Goal: Task Accomplishment & Management: Manage account settings

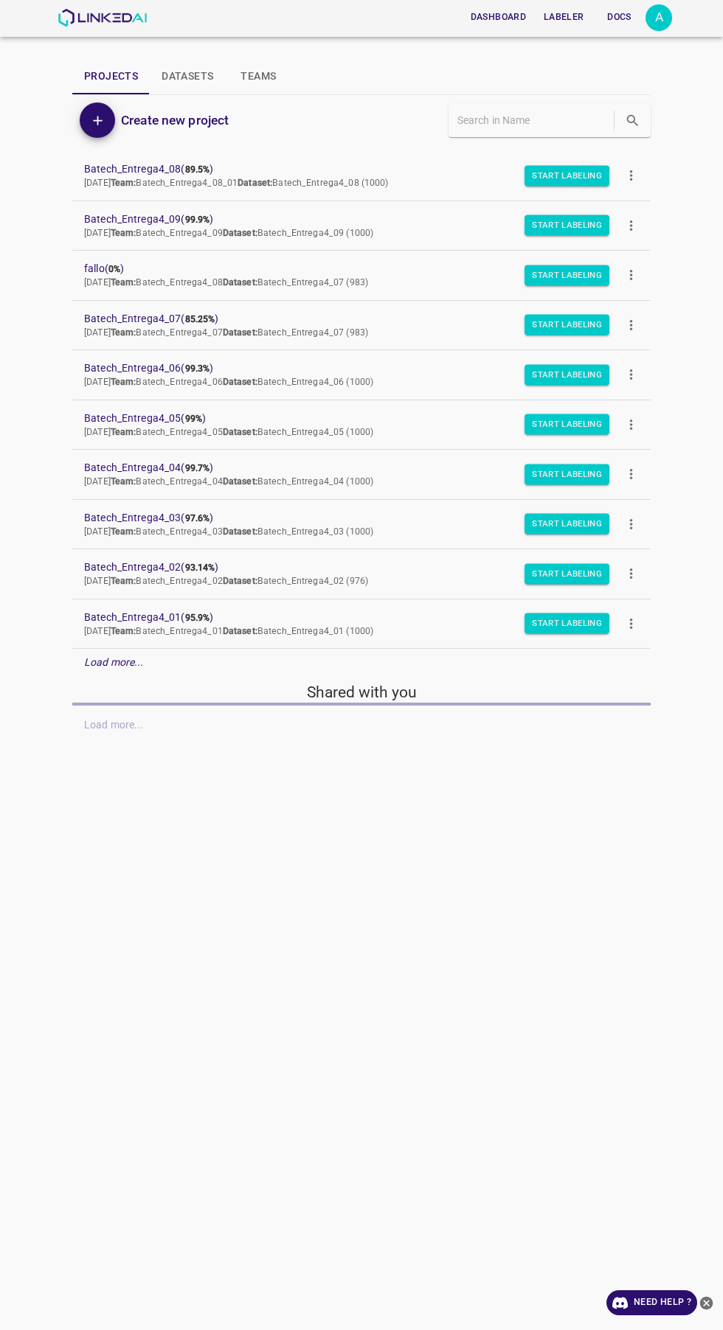
click at [664, 19] on div "A" at bounding box center [658, 17] width 27 height 27
click at [618, 140] on li "Logout" at bounding box center [613, 137] width 117 height 24
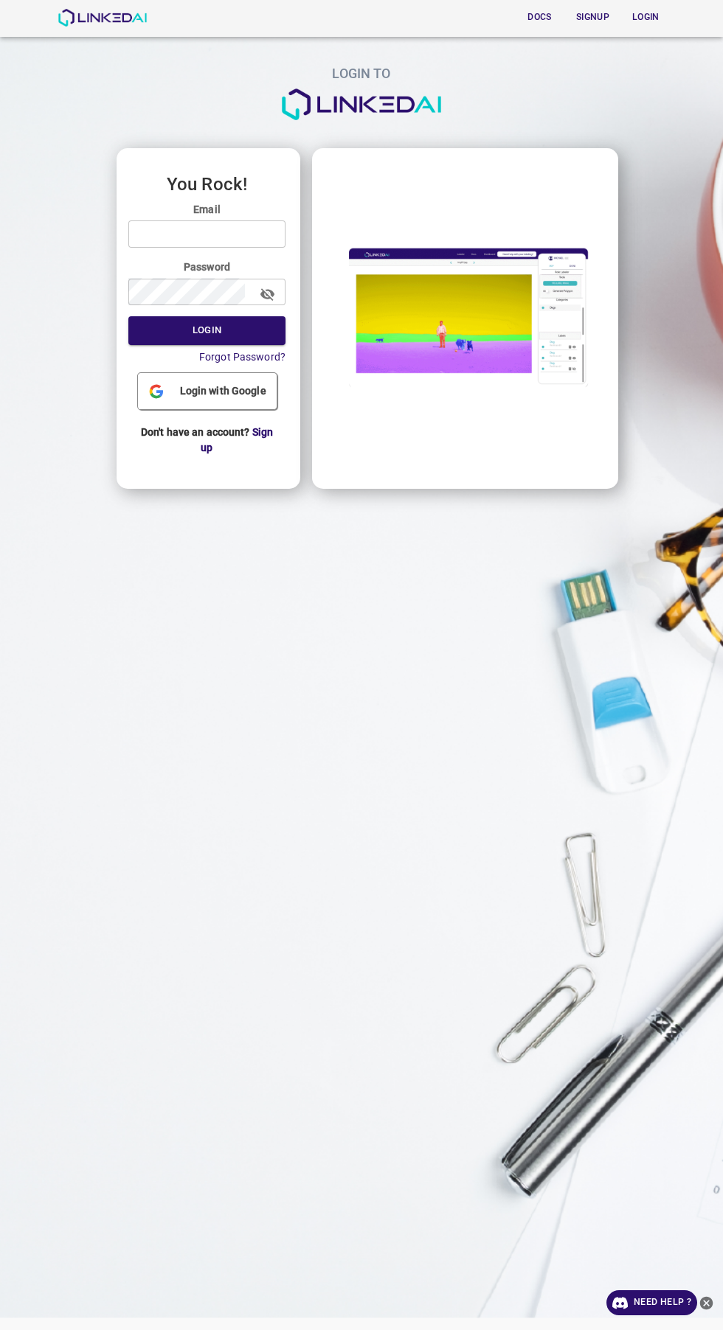
click at [222, 231] on input "email" at bounding box center [206, 233] width 157 height 27
type input "[EMAIL_ADDRESS][DOMAIN_NAME]"
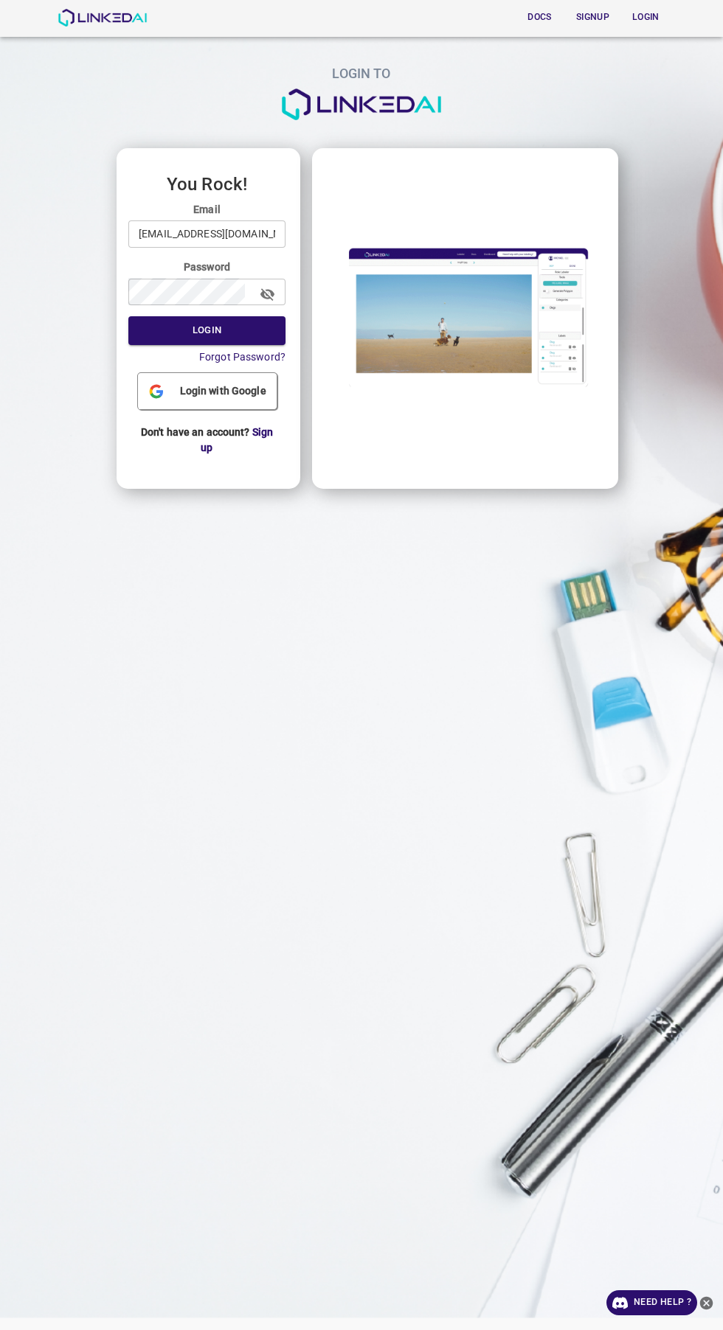
click at [128, 316] on button "Login" at bounding box center [206, 330] width 157 height 29
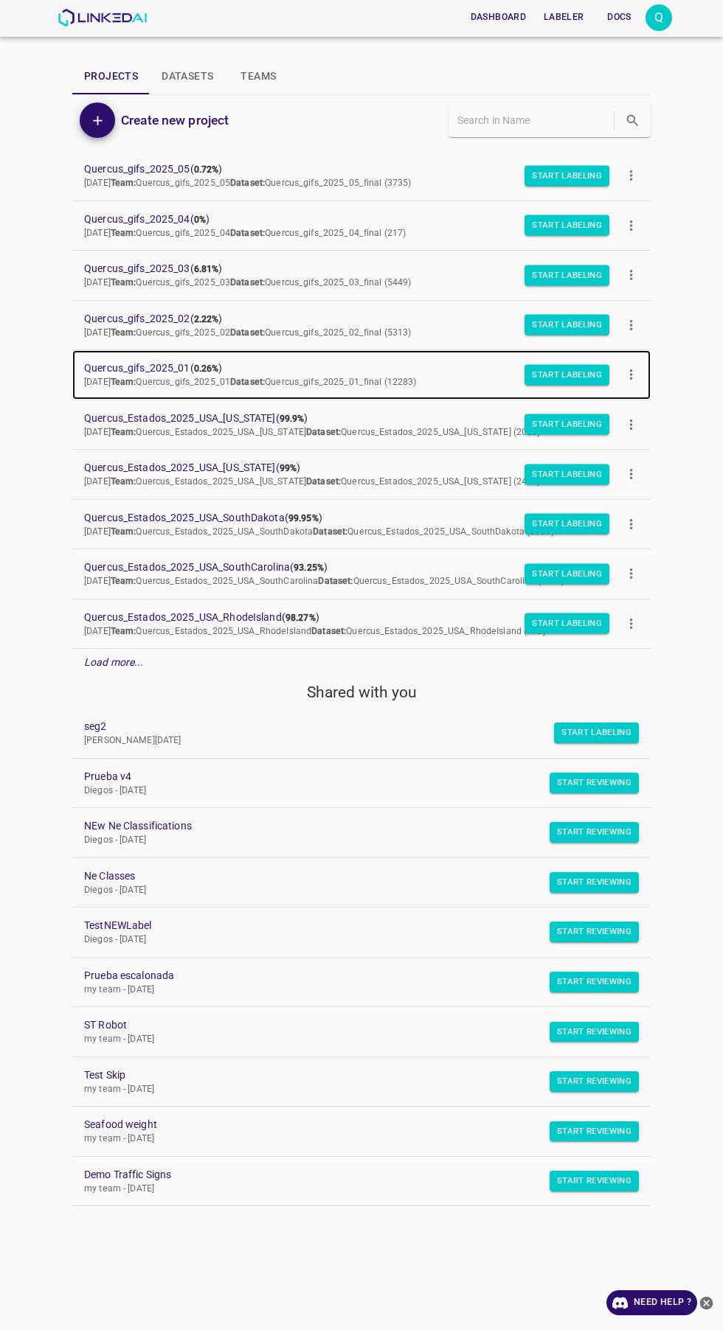
click at [168, 364] on span "Quercus_gifs_2025_01 ( 0.26% )" at bounding box center [349, 368] width 531 height 15
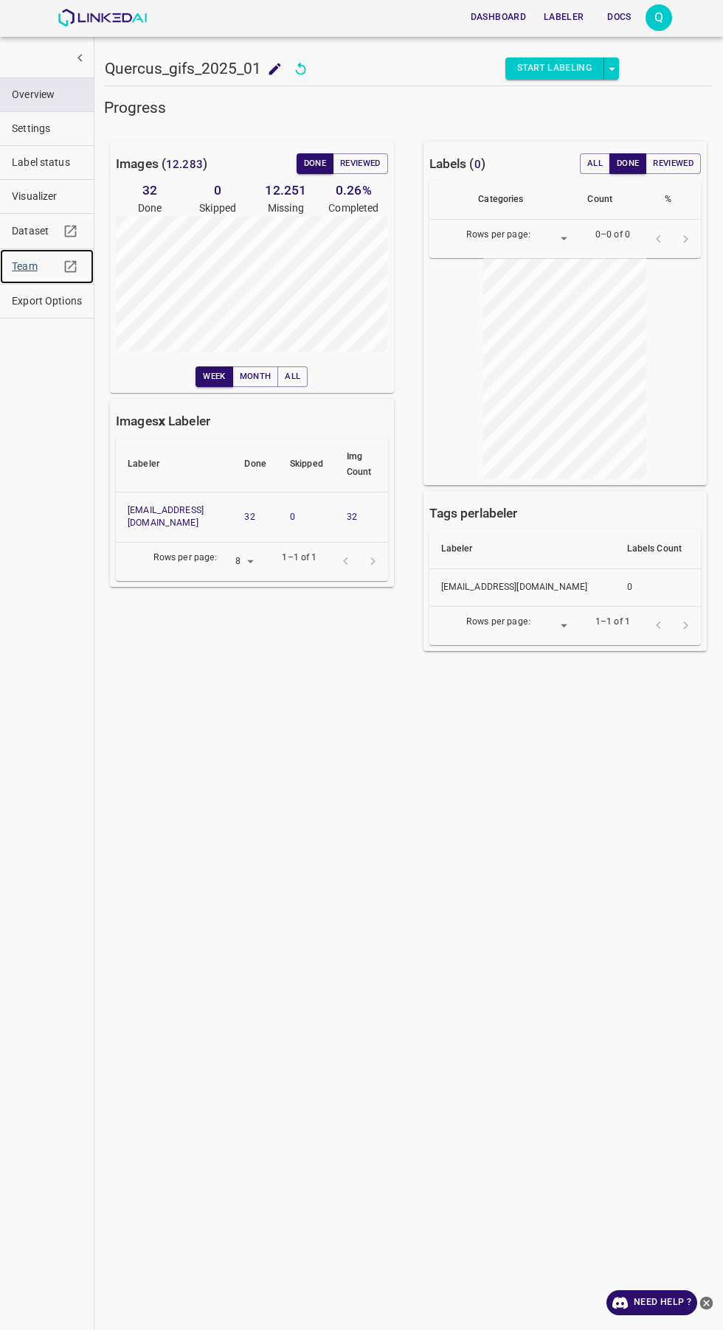
click at [25, 266] on span "Team" at bounding box center [35, 266] width 47 height 15
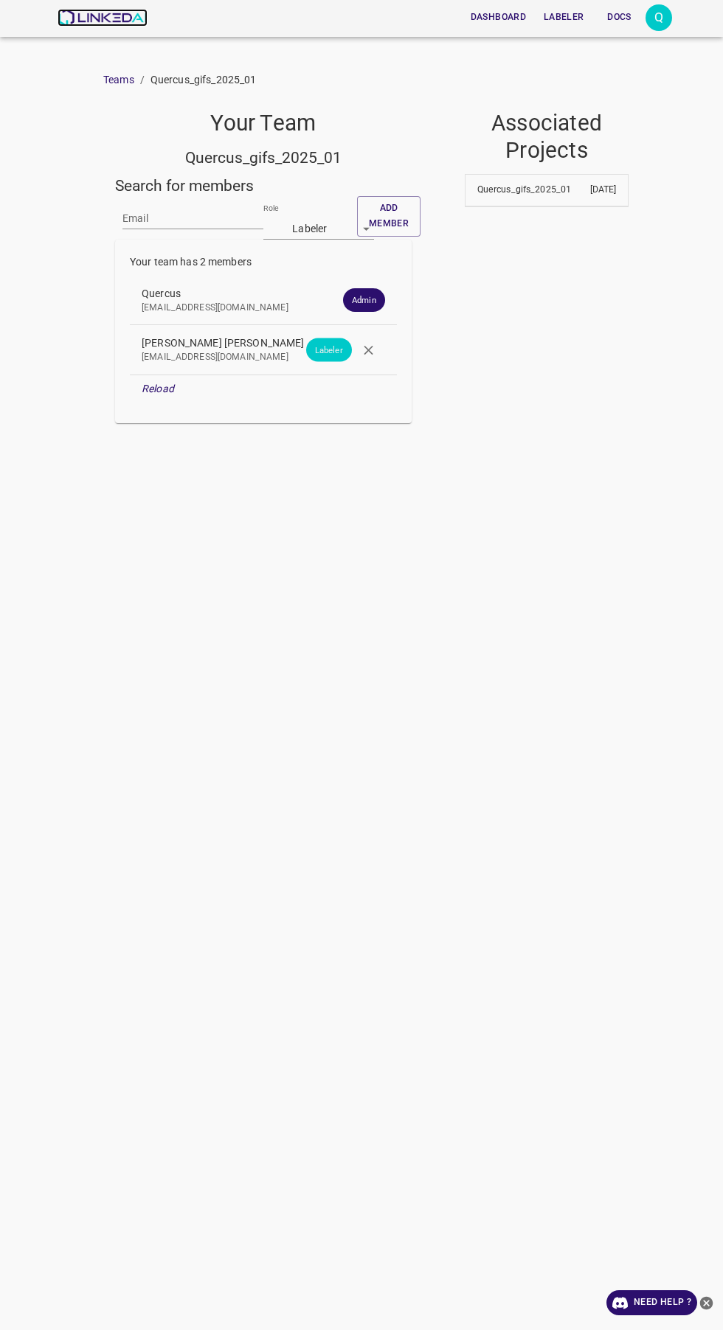
click at [72, 19] on img at bounding box center [102, 18] width 89 height 18
